Goal: Check status: Check status

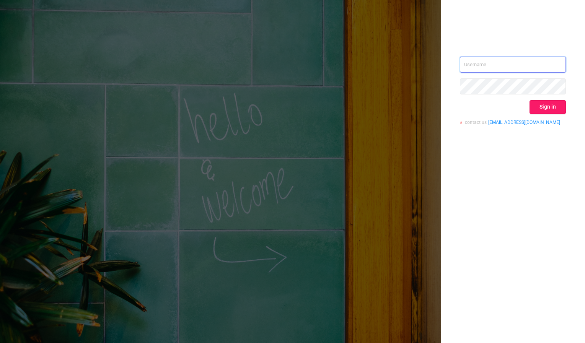
type input "[PERSON_NAME][EMAIL_ADDRESS][DOMAIN_NAME]"
click at [546, 108] on button "Sign in" at bounding box center [547, 107] width 36 height 14
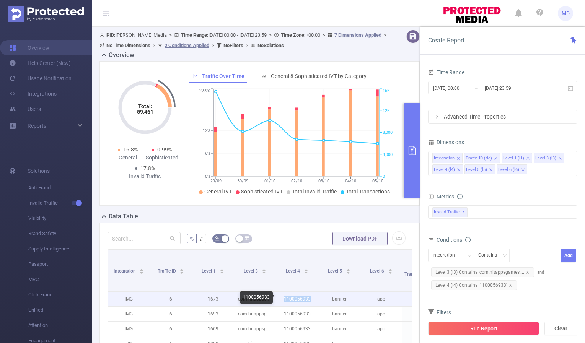
drag, startPoint x: 285, startPoint y: 298, endPoint x: 312, endPoint y: 299, distance: 27.2
click at [312, 299] on p "1100056933" at bounding box center [297, 299] width 42 height 15
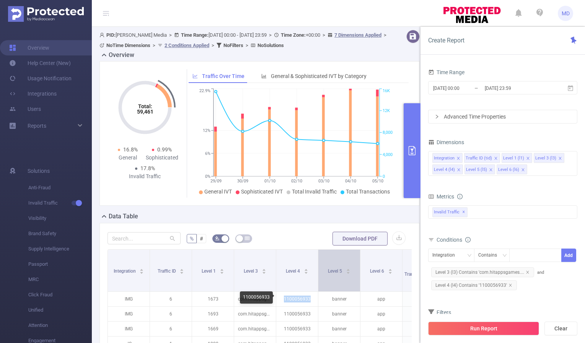
copy p "1100056933"
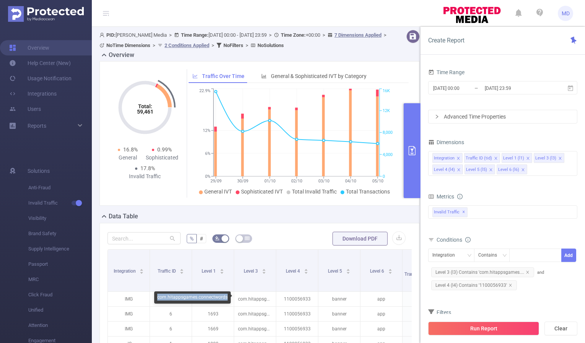
drag, startPoint x: 157, startPoint y: 297, endPoint x: 227, endPoint y: 298, distance: 70.0
click at [227, 298] on div "com.hitappsgames.connectwords" at bounding box center [192, 297] width 76 height 12
copy div "com.hitappsgames.connectwords"
drag, startPoint x: 243, startPoint y: 297, endPoint x: 270, endPoint y: 298, distance: 26.4
click at [270, 298] on div "1100056933" at bounding box center [256, 297] width 33 height 12
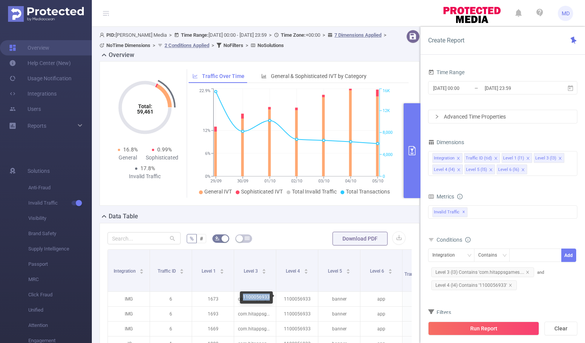
copy div "1100056933"
drag, startPoint x: 157, startPoint y: 297, endPoint x: 228, endPoint y: 298, distance: 71.2
click at [228, 298] on div "com.hitappsgames.connectwords" at bounding box center [192, 297] width 76 height 12
copy div "com.hitappsgames.connectwords"
click at [407, 156] on button "primary" at bounding box center [412, 150] width 17 height 95
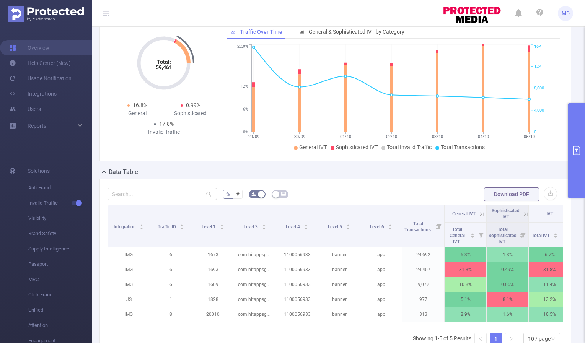
scroll to position [63, 0]
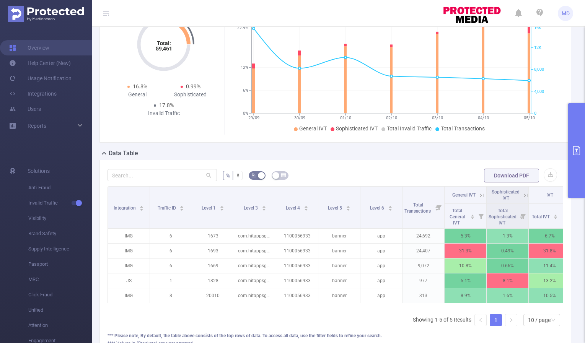
click at [480, 194] on icon at bounding box center [481, 195] width 7 height 7
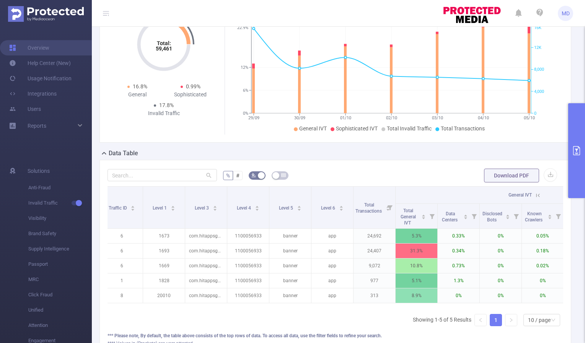
scroll to position [0, 49]
click at [538, 194] on icon at bounding box center [537, 195] width 7 height 7
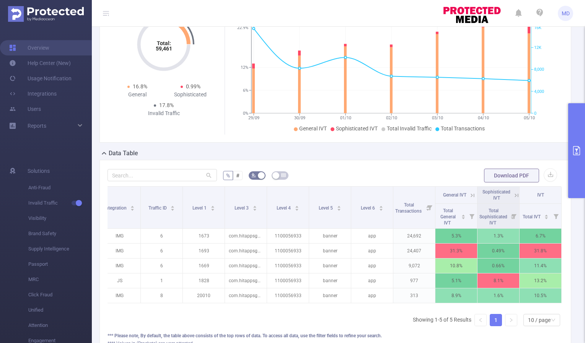
click at [577, 147] on icon "primary" at bounding box center [576, 150] width 9 height 9
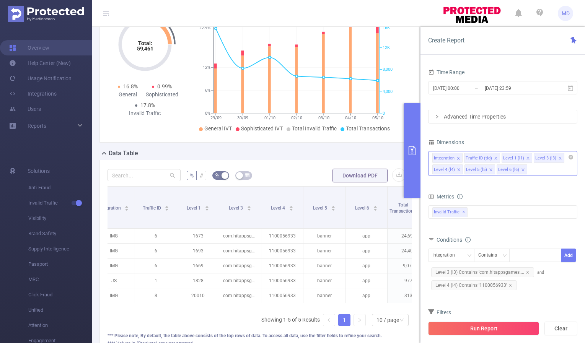
click at [526, 158] on icon "icon: close" at bounding box center [528, 158] width 4 height 4
click at [491, 170] on icon "icon: close" at bounding box center [491, 170] width 4 height 4
click at [459, 170] on icon "icon: close" at bounding box center [458, 169] width 3 height 3
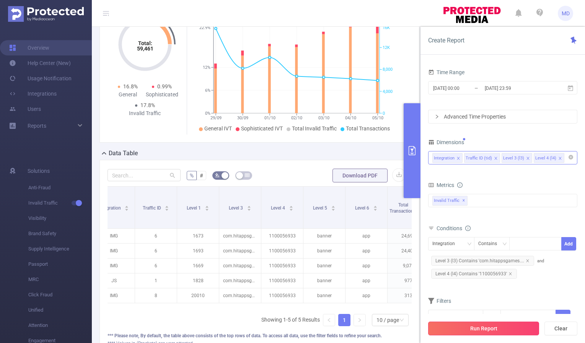
click at [474, 329] on button "Run Report" at bounding box center [483, 329] width 111 height 14
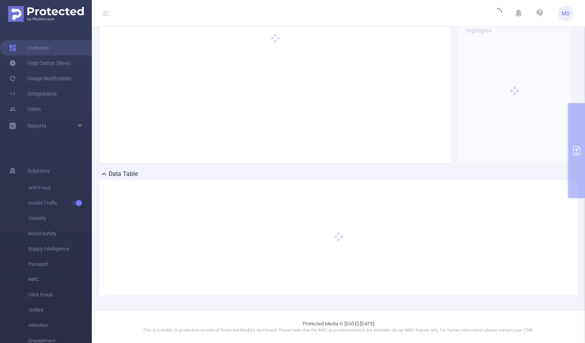
scroll to position [42, 0]
